Goal: Find contact information: Obtain details needed to contact an individual or organization

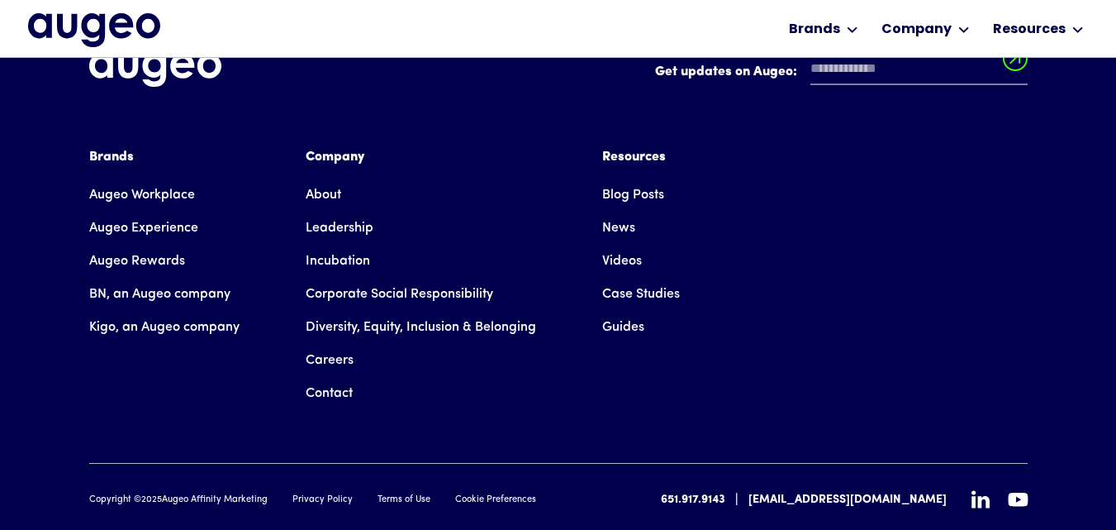
scroll to position [2805, 0]
click at [302, 351] on div "Brands Augeo Workplace Augeo Experience Augeo Rewards BN, an Augeo company Kigo…" at bounding box center [558, 277] width 939 height 263
click at [316, 376] on link "Contact" at bounding box center [329, 392] width 47 height 33
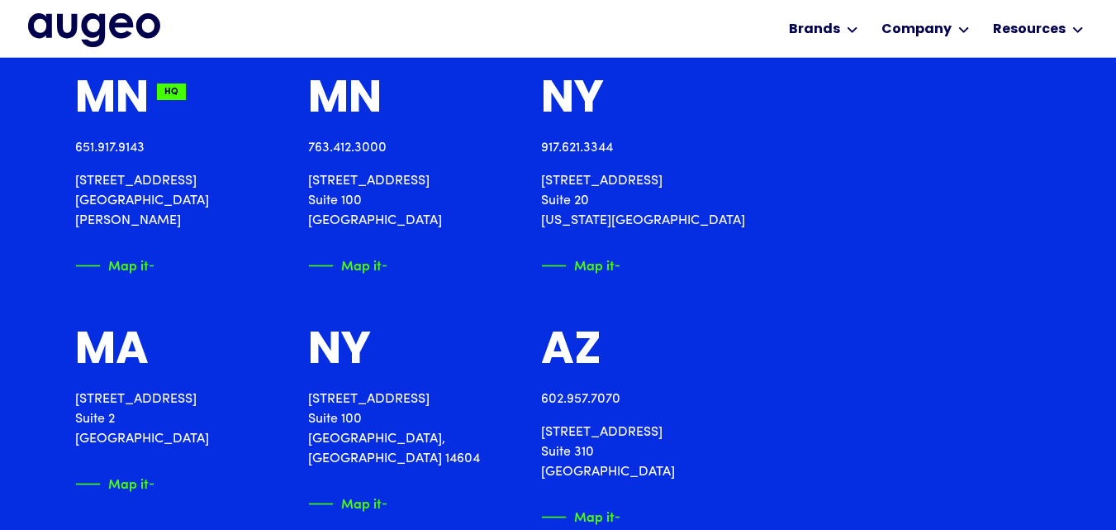
scroll to position [1832, 0]
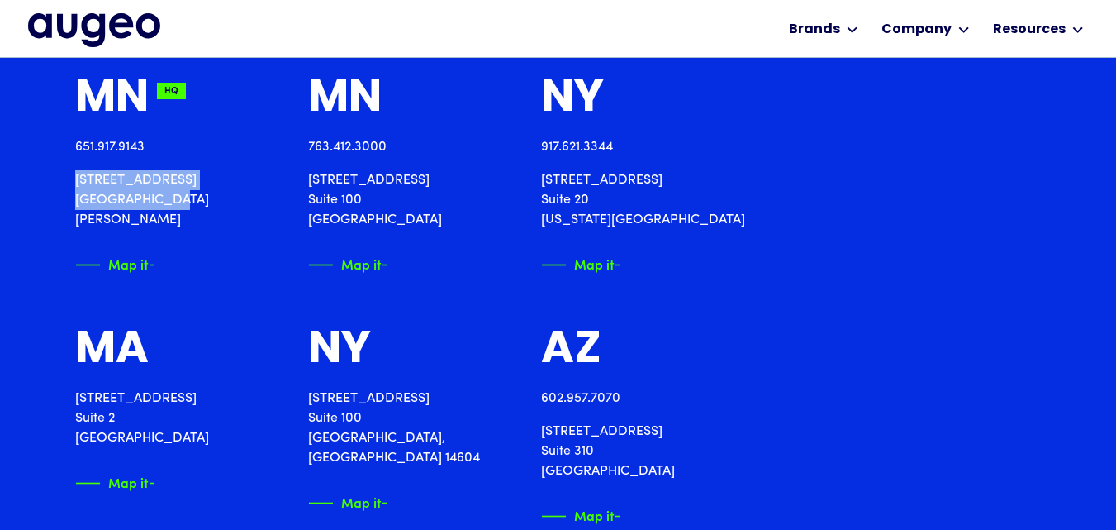
drag, startPoint x: 70, startPoint y: 177, endPoint x: 164, endPoint y: 208, distance: 99.3
click at [164, 208] on div "Locations across the [GEOGRAPHIC_DATA] 651.917.9143 [STREET_ADDRESS][PERSON_NAM…" at bounding box center [558, 519] width 1116 height 1203
click at [78, 178] on p "[STREET_ADDRESS][PERSON_NAME]" at bounding box center [171, 199] width 193 height 59
